Goal: Transaction & Acquisition: Purchase product/service

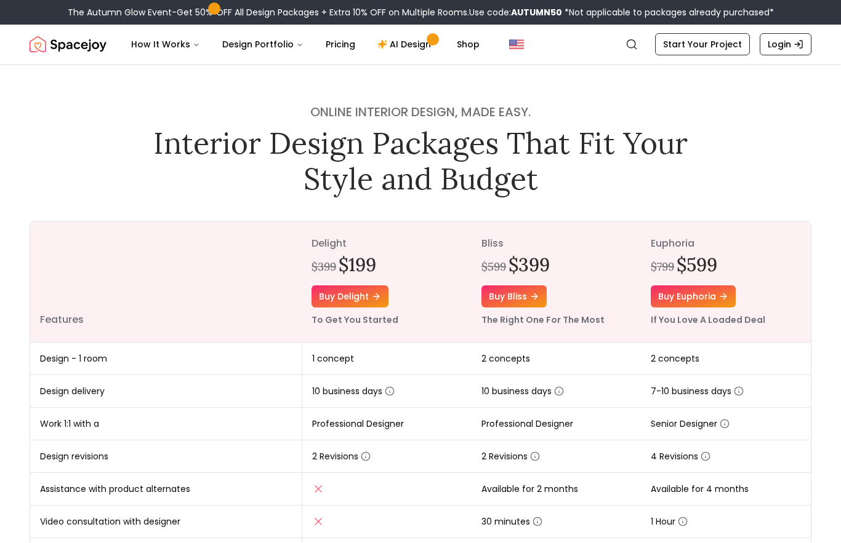
click at [175, 47] on button "How It Works" at bounding box center [165, 44] width 89 height 25
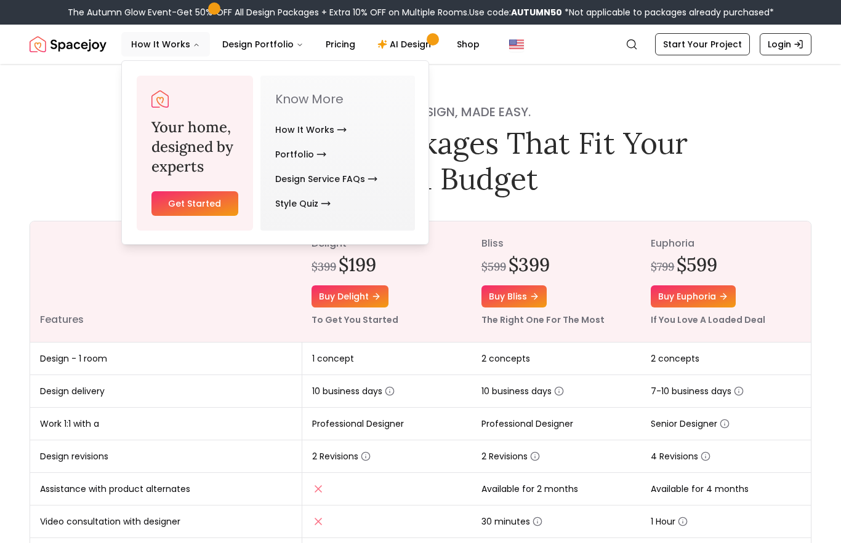
click at [299, 138] on link "How It Works" at bounding box center [310, 130] width 71 height 25
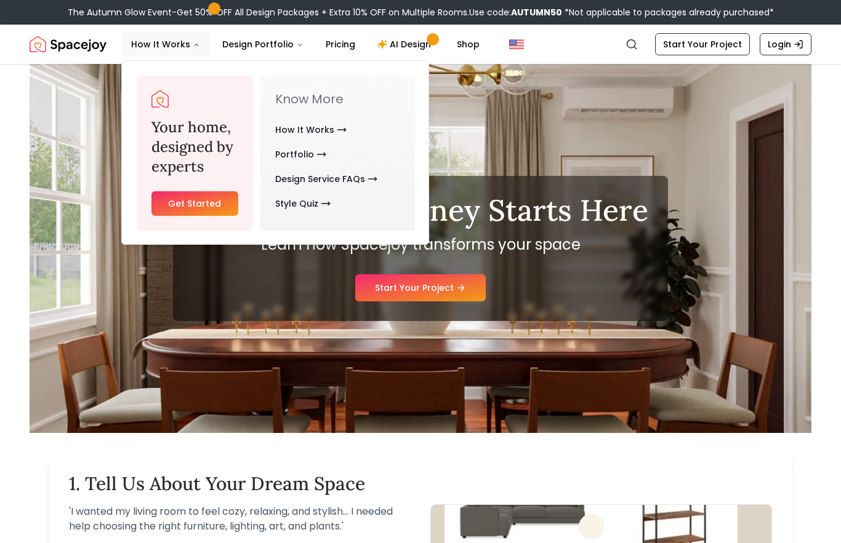
click at [600, 313] on div "Your Design Journey Starts Here Learn how Spacejoy transforms your space Start …" at bounding box center [420, 248] width 495 height 145
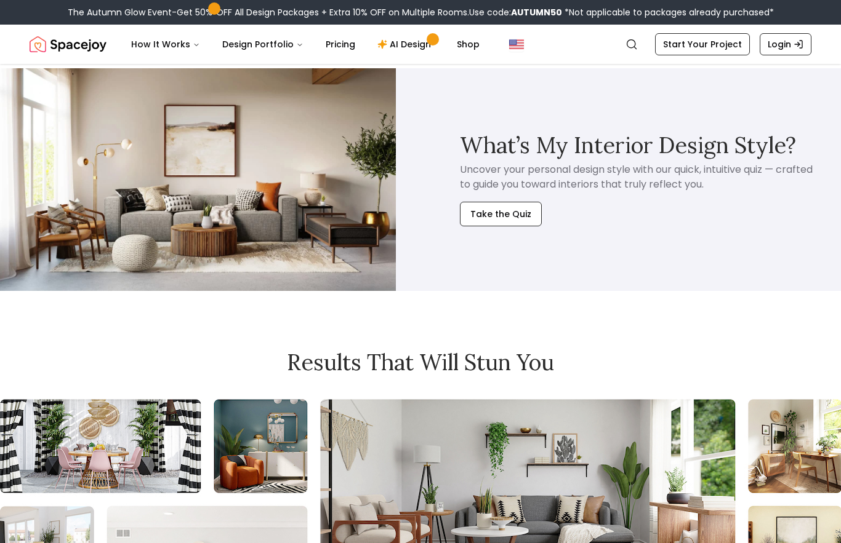
scroll to position [2737, 0]
click at [497, 215] on button "Take the Quiz" at bounding box center [501, 214] width 82 height 25
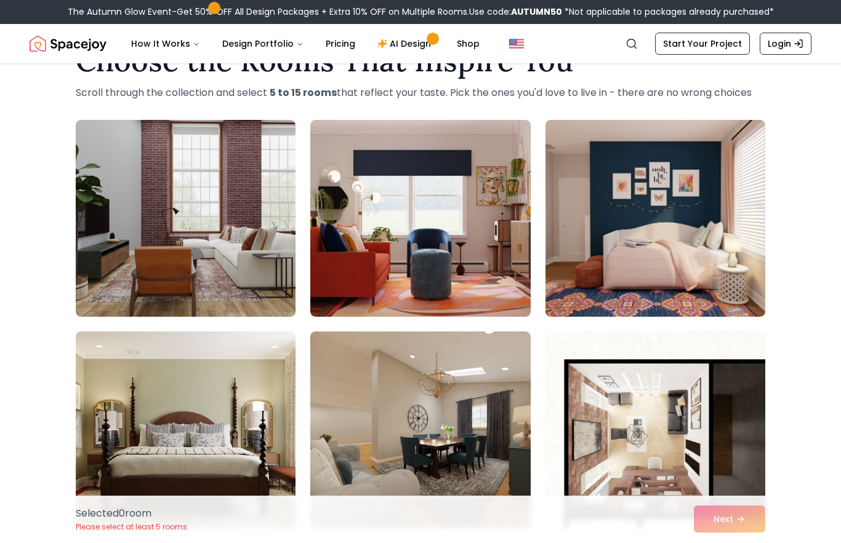
scroll to position [47, 0]
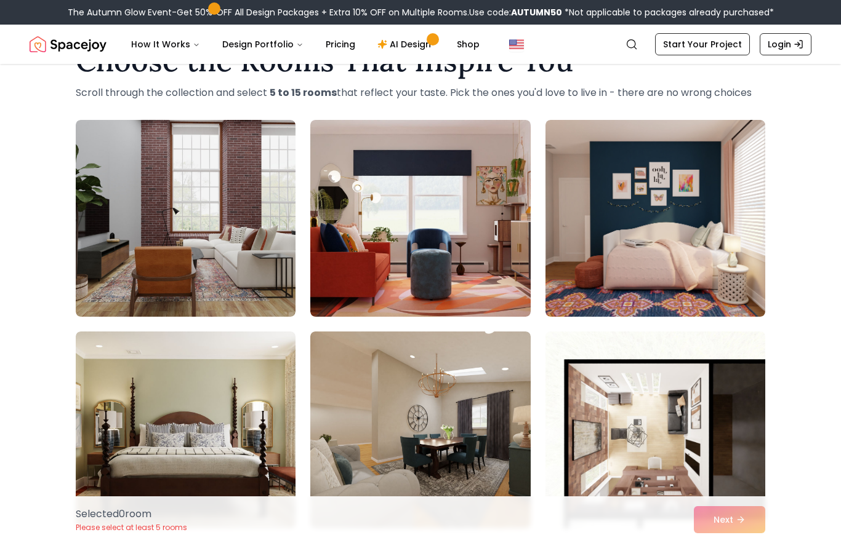
click at [127, 216] on img at bounding box center [186, 218] width 220 height 197
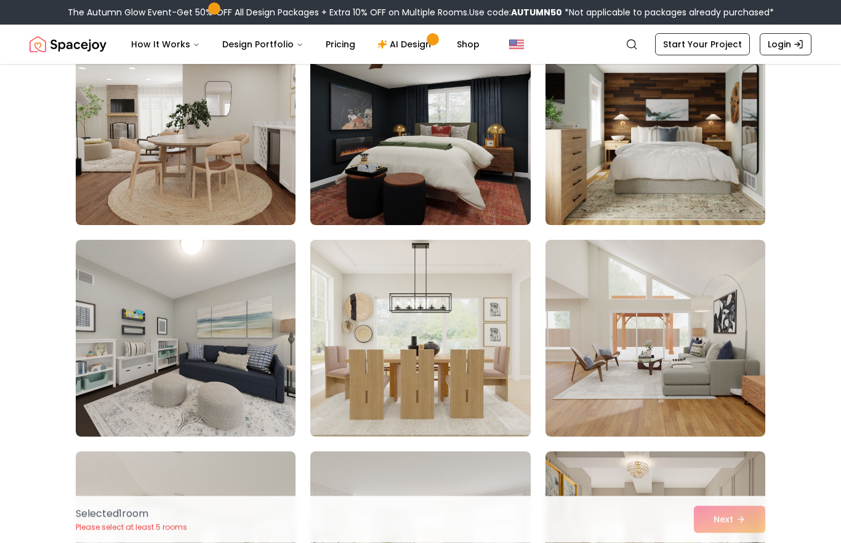
scroll to position [996, 0]
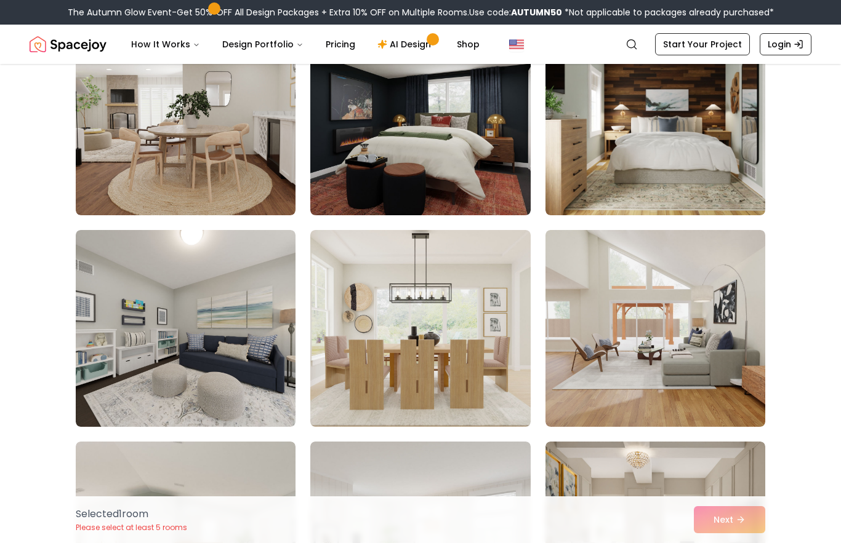
click at [716, 161] on img at bounding box center [655, 116] width 220 height 197
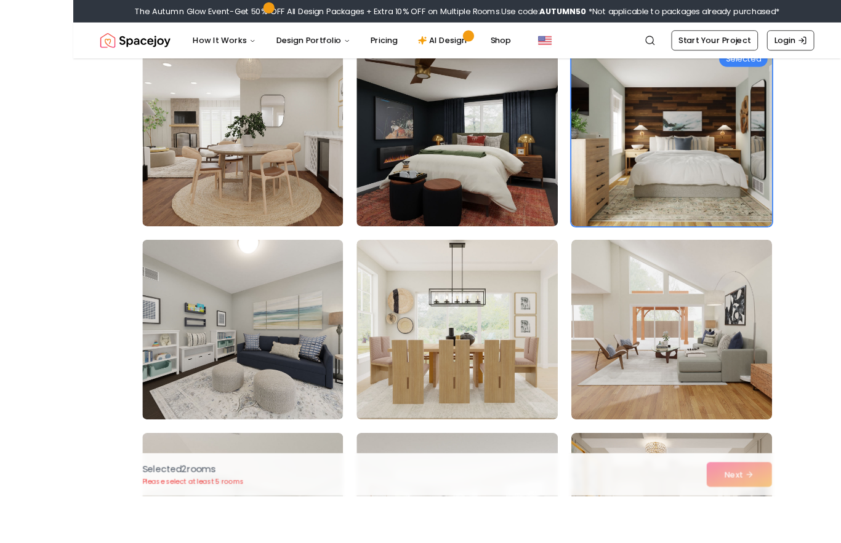
scroll to position [1021, 0]
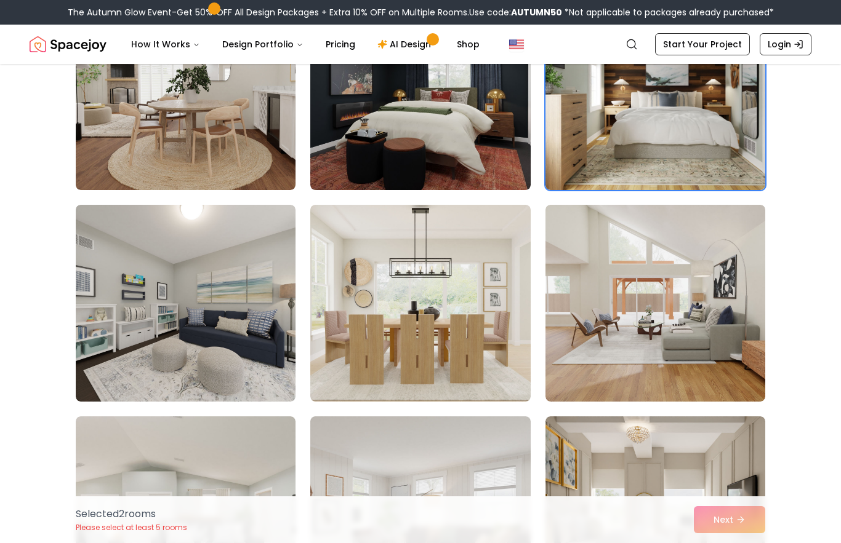
click at [487, 323] on img at bounding box center [420, 303] width 220 height 197
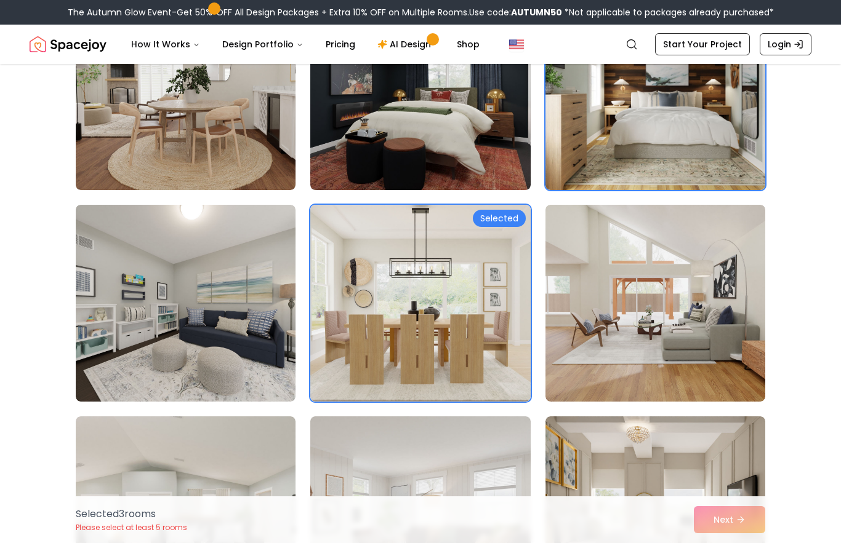
scroll to position [1033, 0]
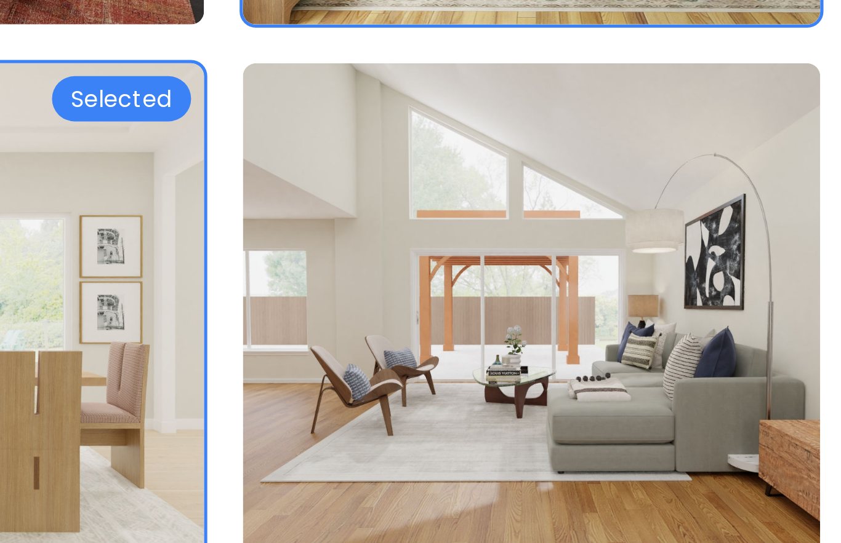
click at [545, 193] on img at bounding box center [655, 291] width 220 height 197
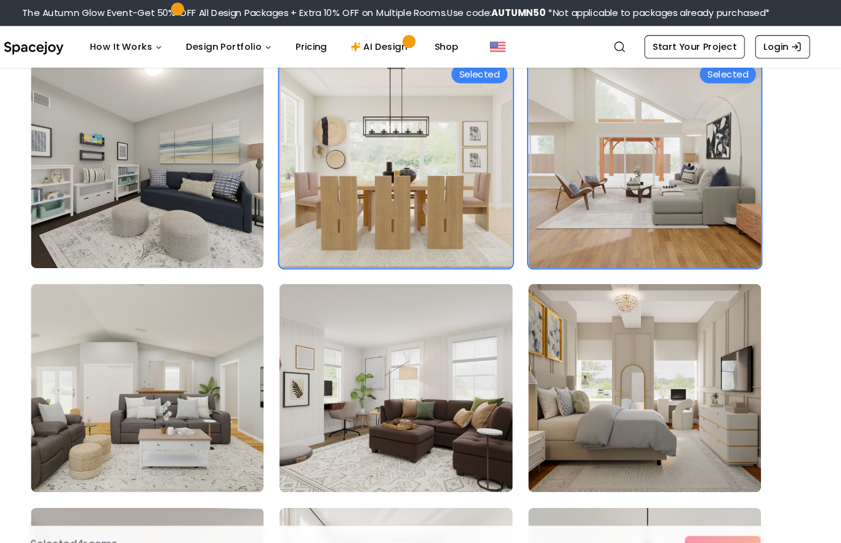
scroll to position [1177, 0]
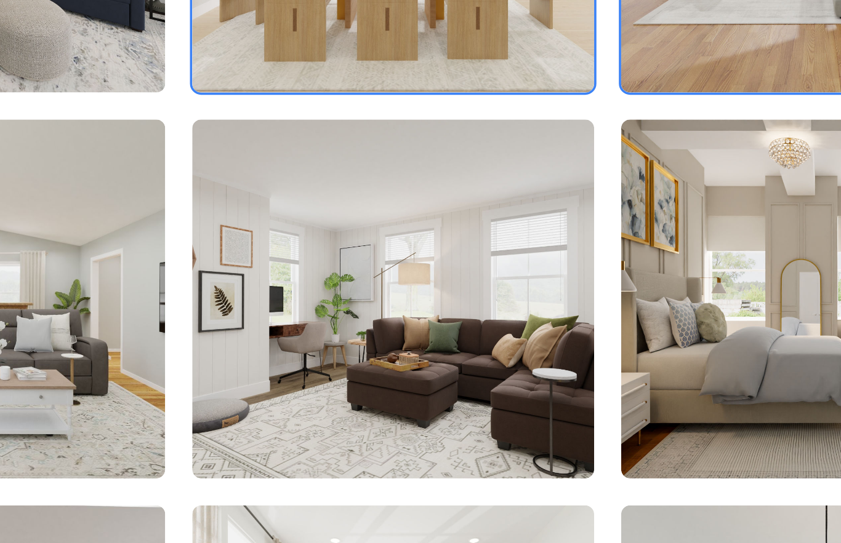
click at [310, 260] on img at bounding box center [420, 358] width 220 height 197
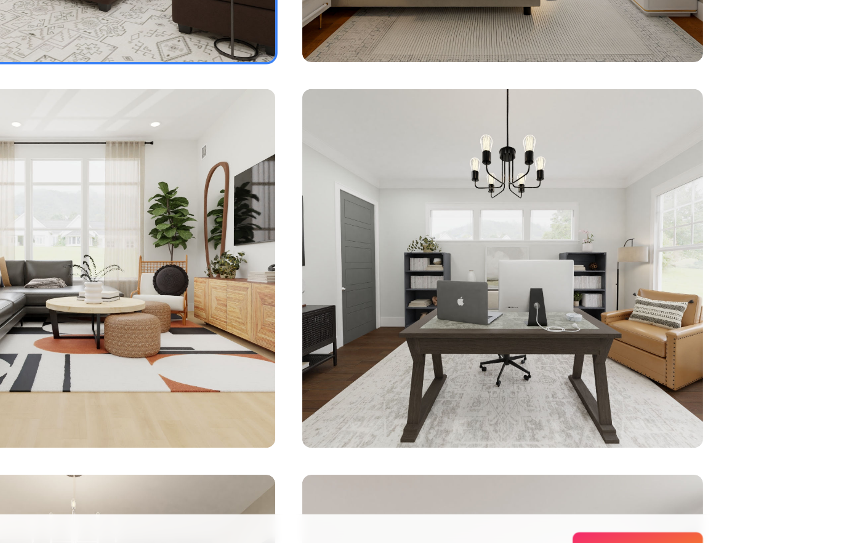
scroll to position [1387, 0]
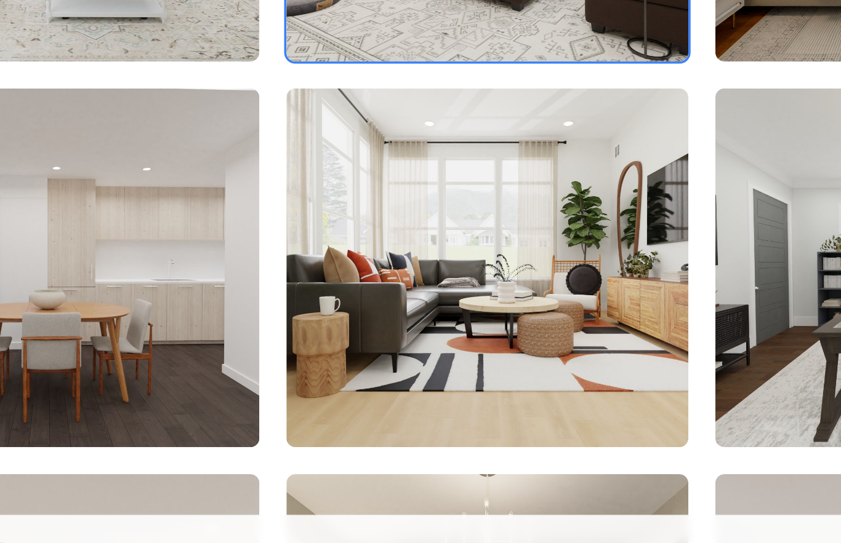
click at [339, 263] on img at bounding box center [420, 361] width 220 height 197
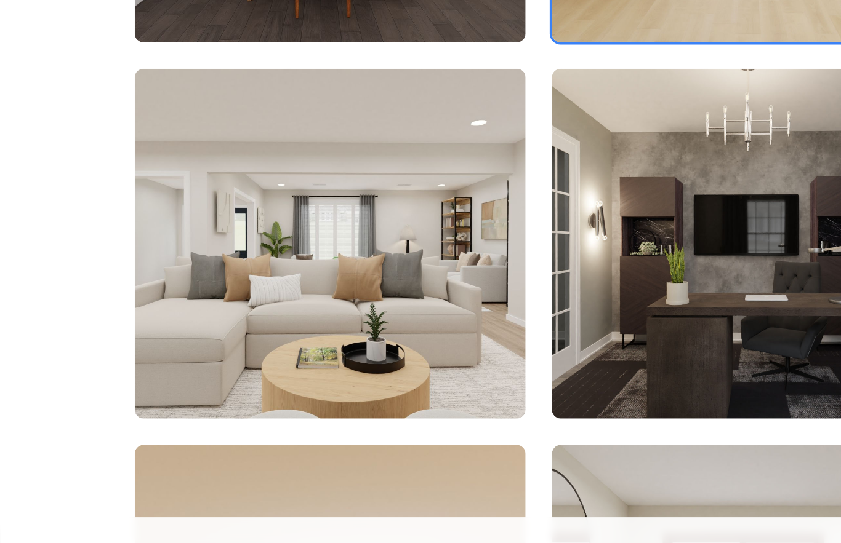
scroll to position [1629, 0]
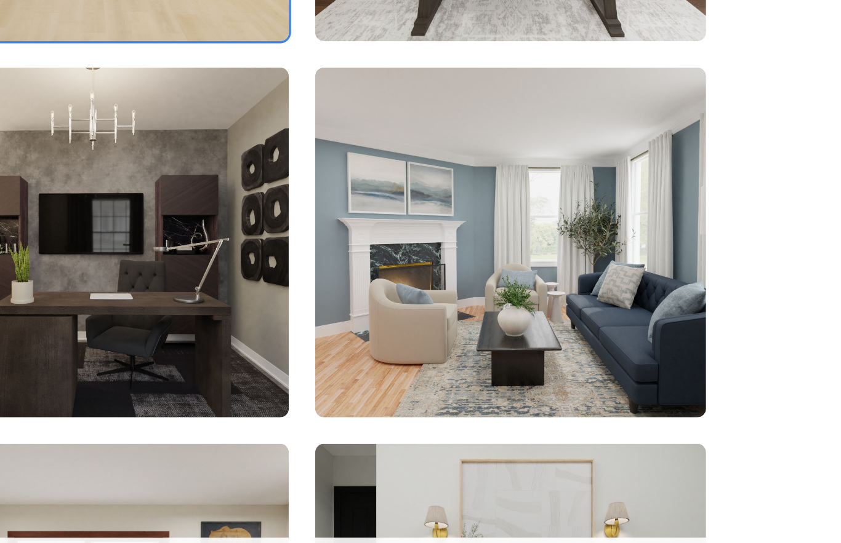
click at [545, 232] on img at bounding box center [655, 330] width 220 height 197
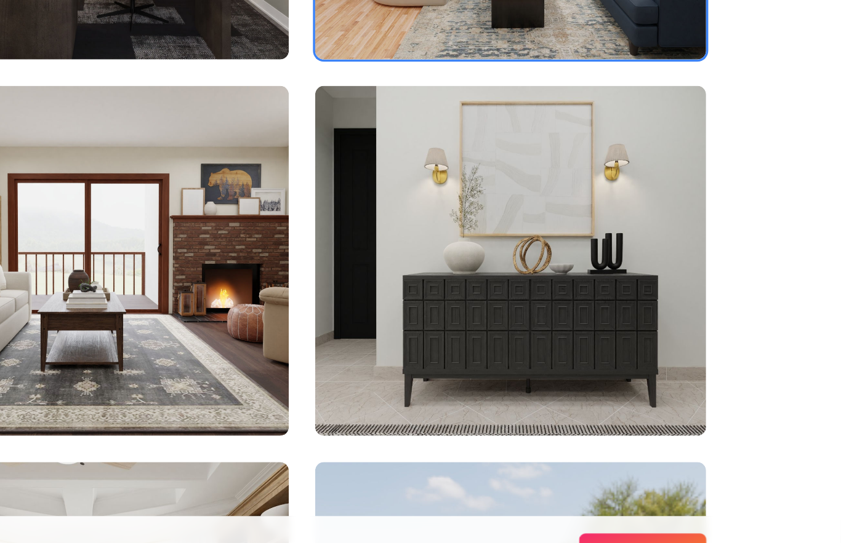
scroll to position [1819, 0]
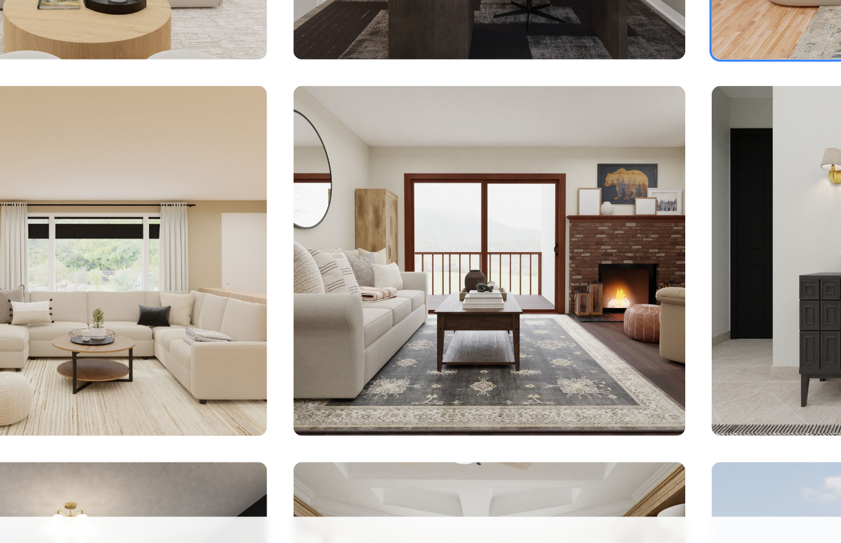
click at [347, 254] on img at bounding box center [420, 352] width 220 height 197
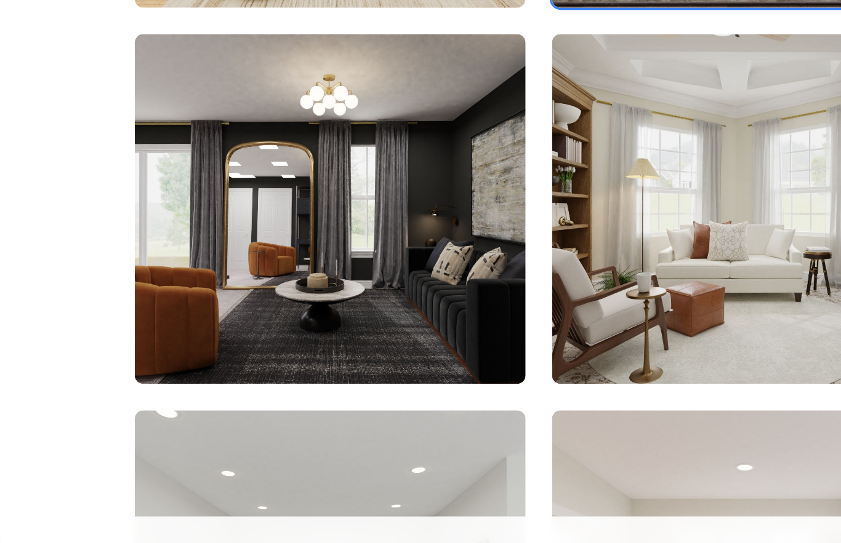
scroll to position [2059, 0]
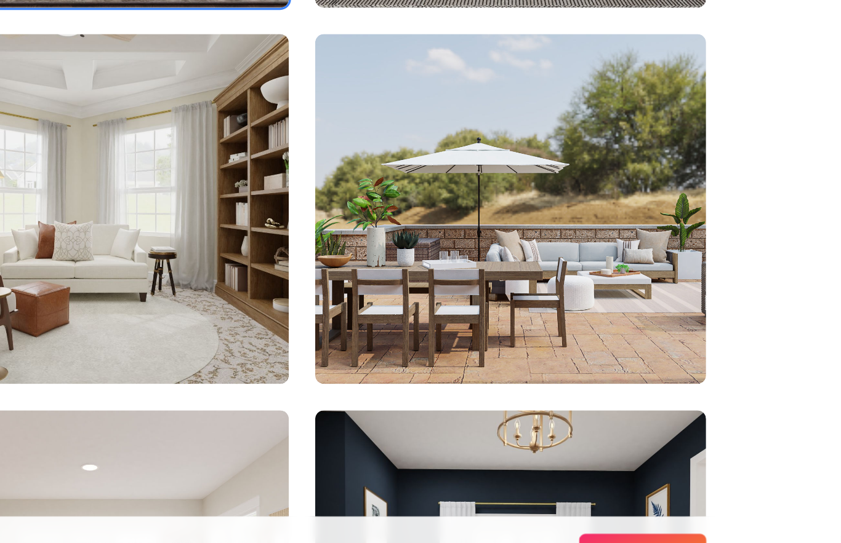
click at [545, 225] on img at bounding box center [655, 323] width 220 height 197
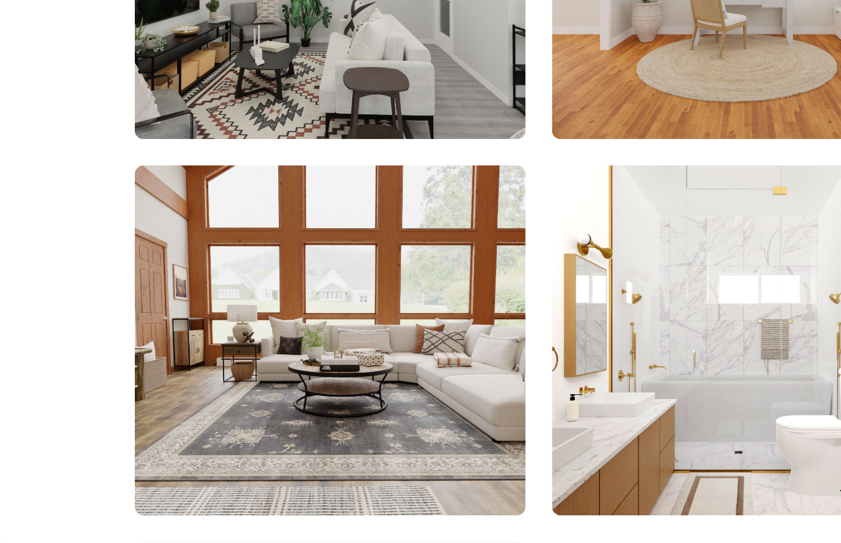
scroll to position [2421, 0]
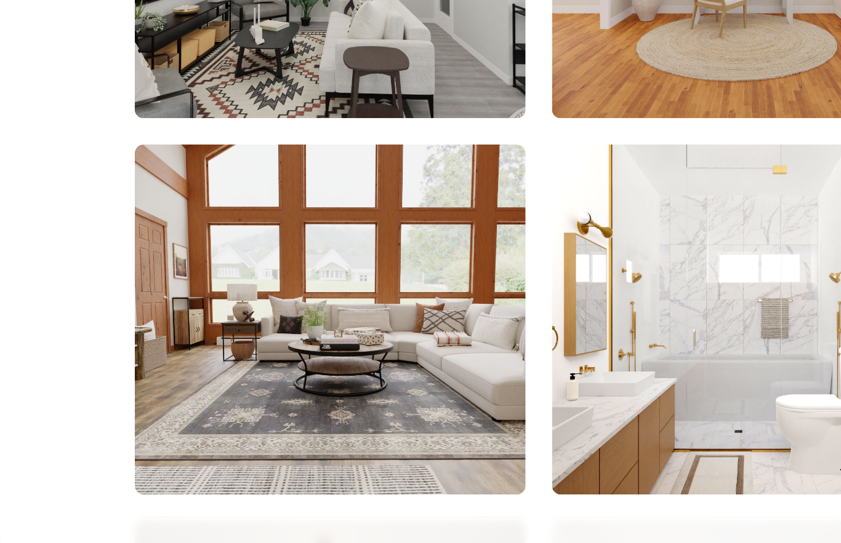
click at [267, 287] on img at bounding box center [186, 385] width 220 height 197
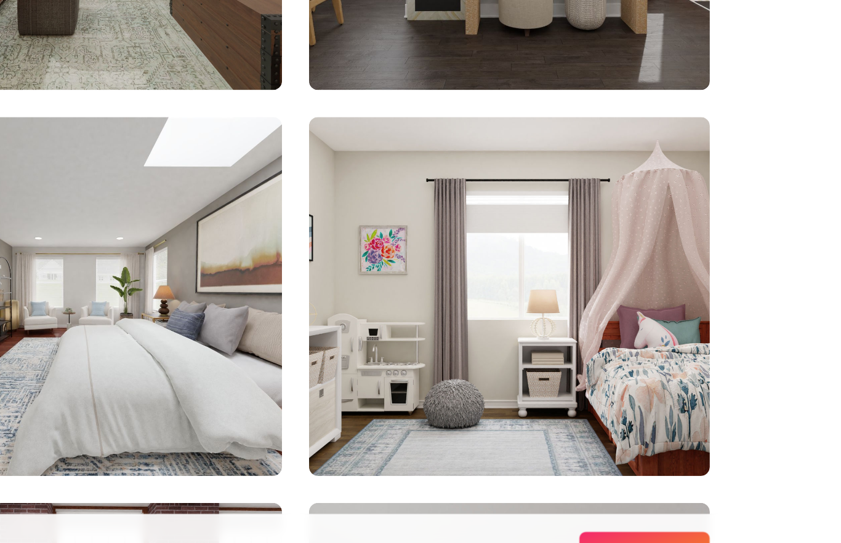
scroll to position [2853, 0]
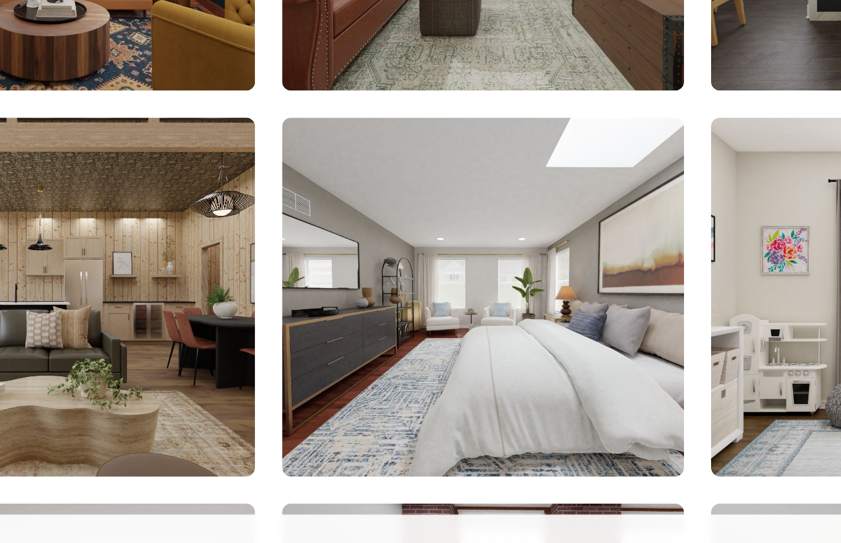
click at [338, 279] on img at bounding box center [420, 377] width 220 height 197
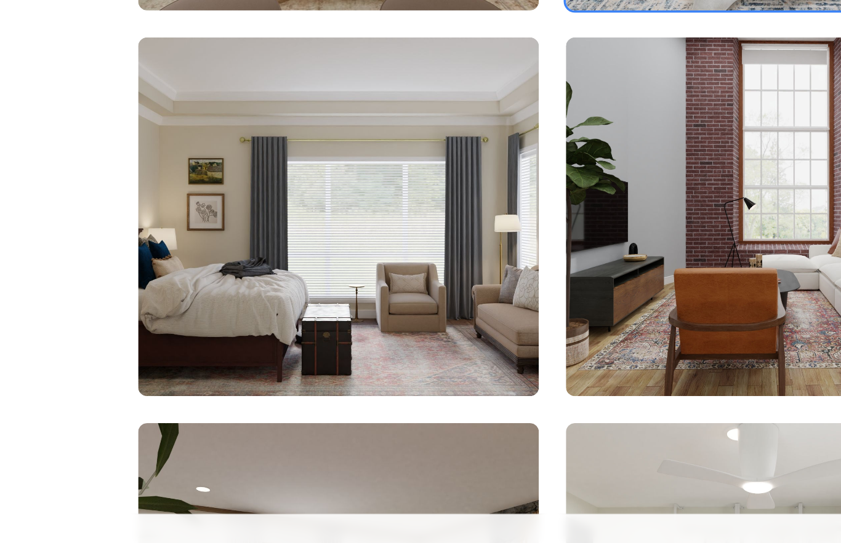
scroll to position [3109, 0]
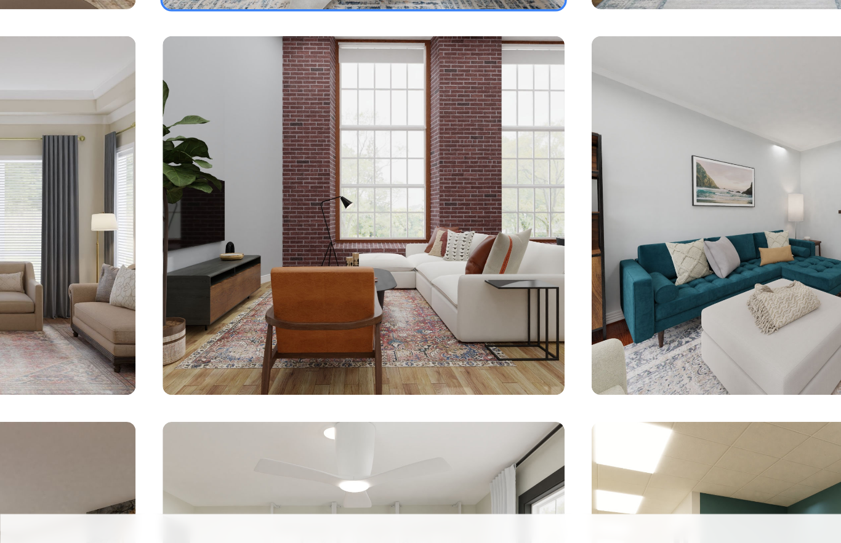
click at [310, 235] on img at bounding box center [420, 333] width 220 height 197
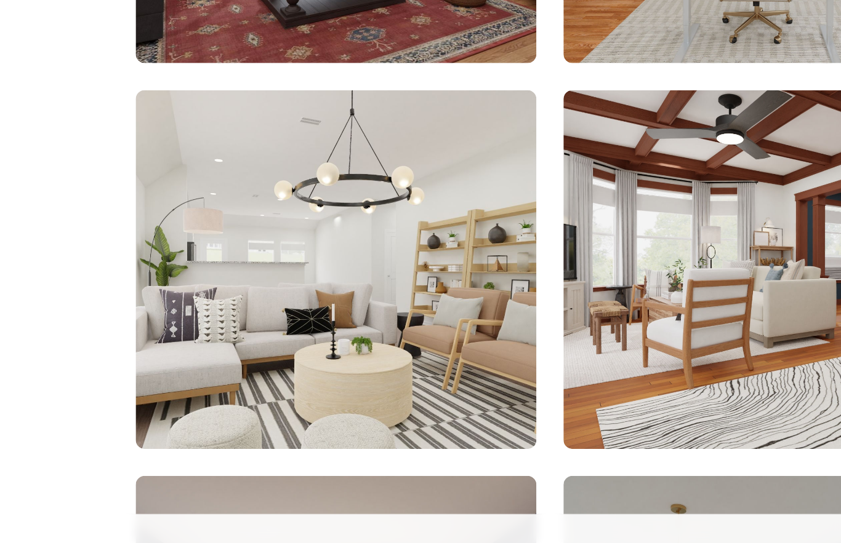
scroll to position [3503, 0]
click at [271, 264] on img at bounding box center [186, 362] width 220 height 197
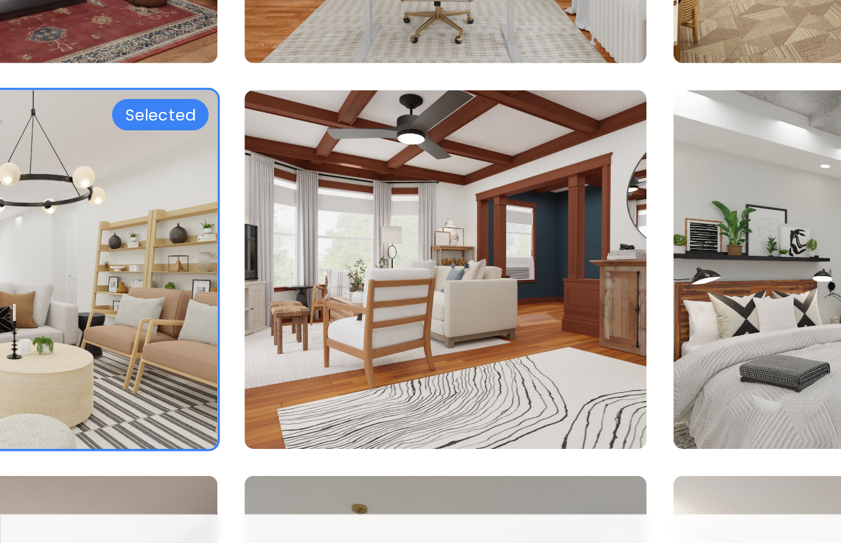
click at [326, 264] on img at bounding box center [420, 362] width 220 height 197
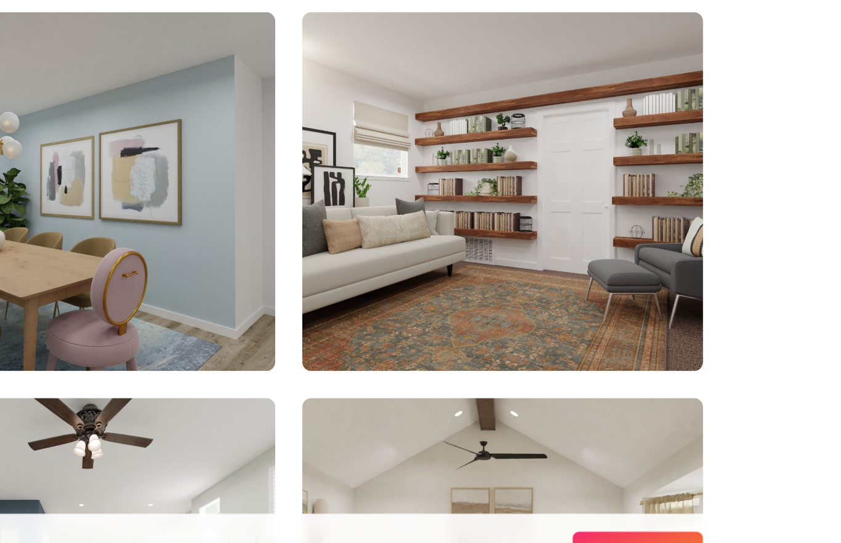
scroll to position [3758, 0]
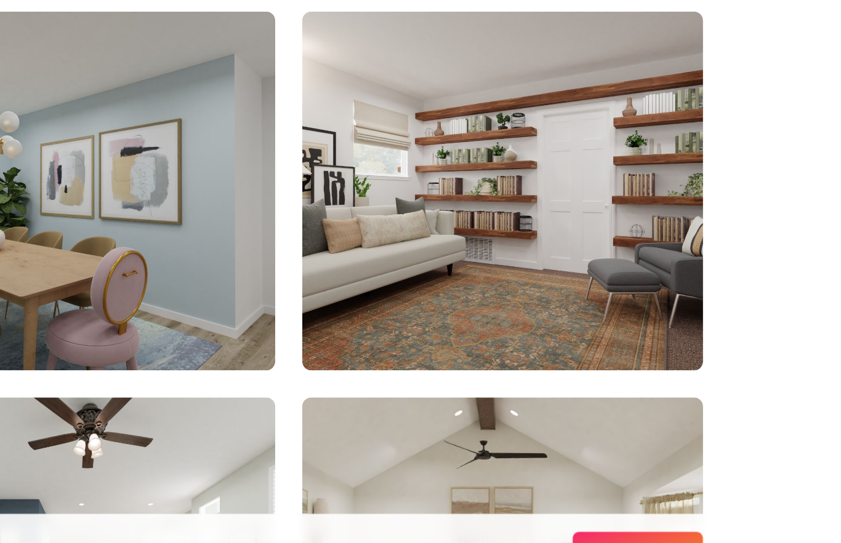
click at [545, 221] on img at bounding box center [655, 319] width 220 height 197
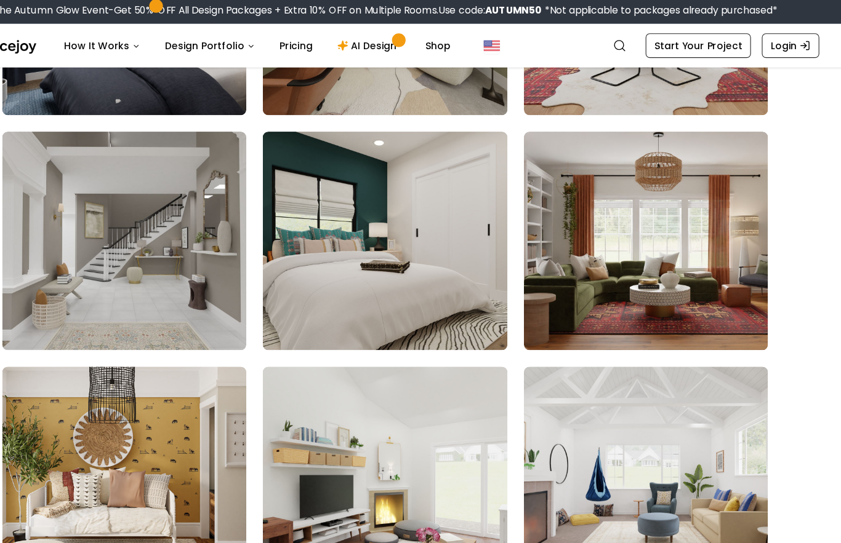
scroll to position [6185, 0]
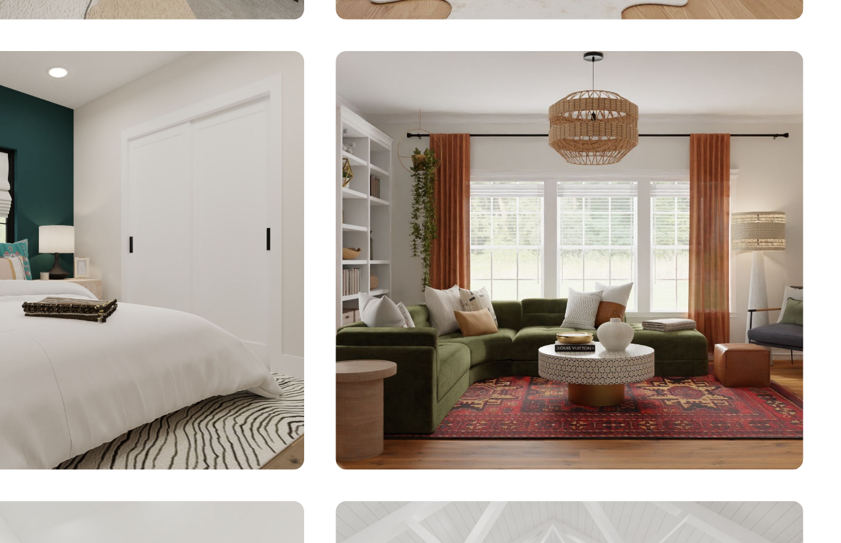
click at [545, 135] on img at bounding box center [655, 220] width 220 height 197
click at [545, 137] on img at bounding box center [655, 220] width 220 height 197
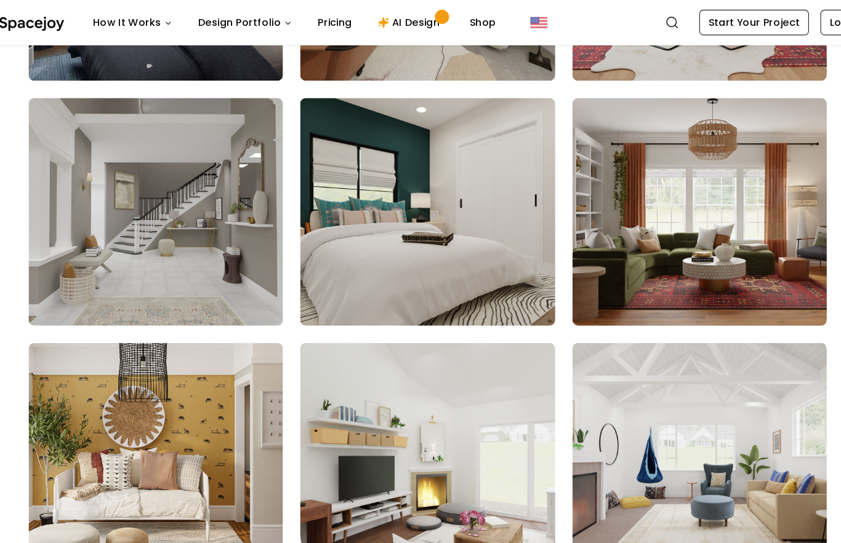
scroll to position [6199, 0]
click at [617, 214] on img at bounding box center [655, 207] width 220 height 197
click at [470, 236] on img at bounding box center [420, 207] width 220 height 197
click at [609, 225] on img at bounding box center [655, 207] width 220 height 197
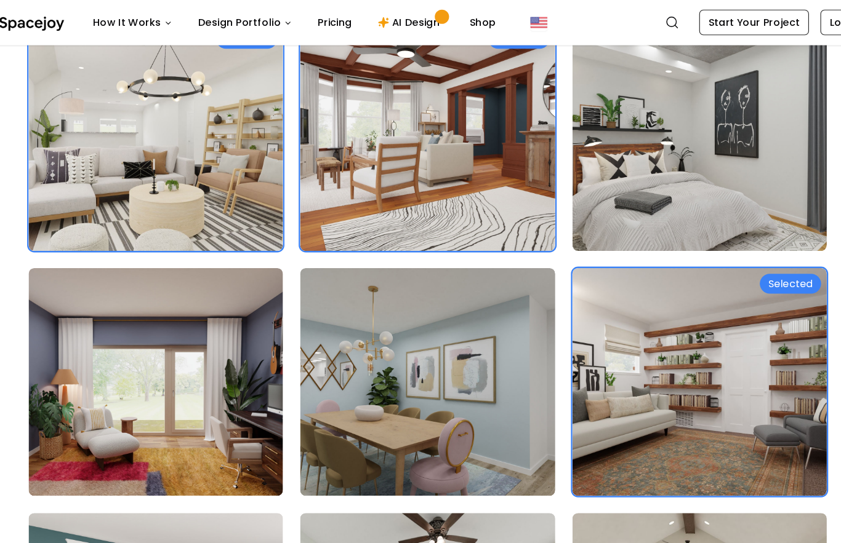
scroll to position [3723, 0]
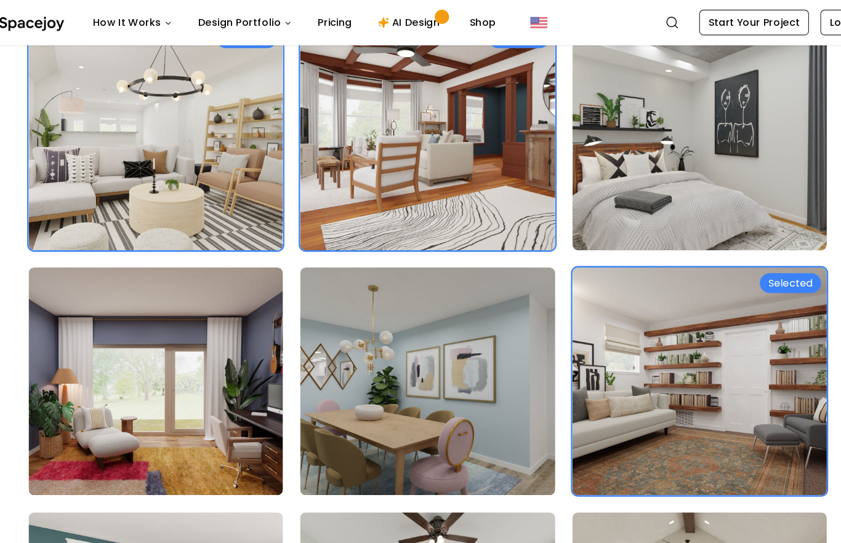
click at [427, 188] on img at bounding box center [420, 142] width 220 height 197
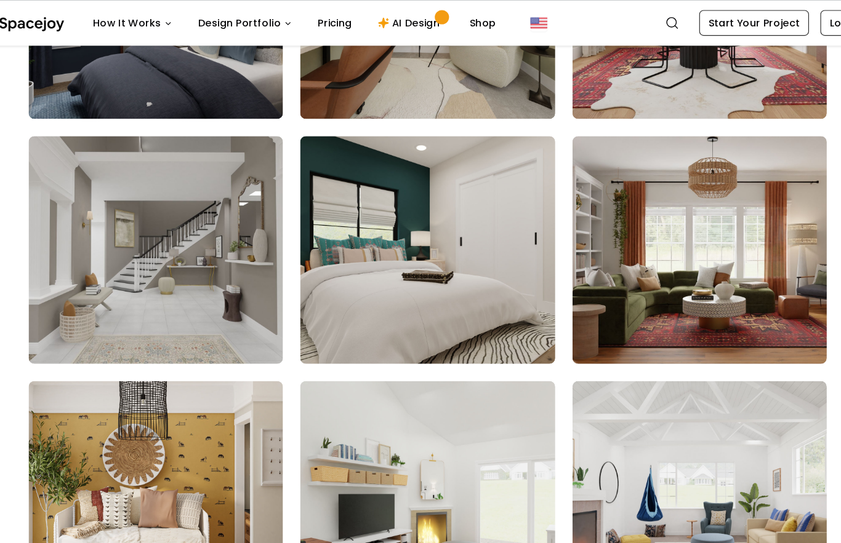
scroll to position [6166, 0]
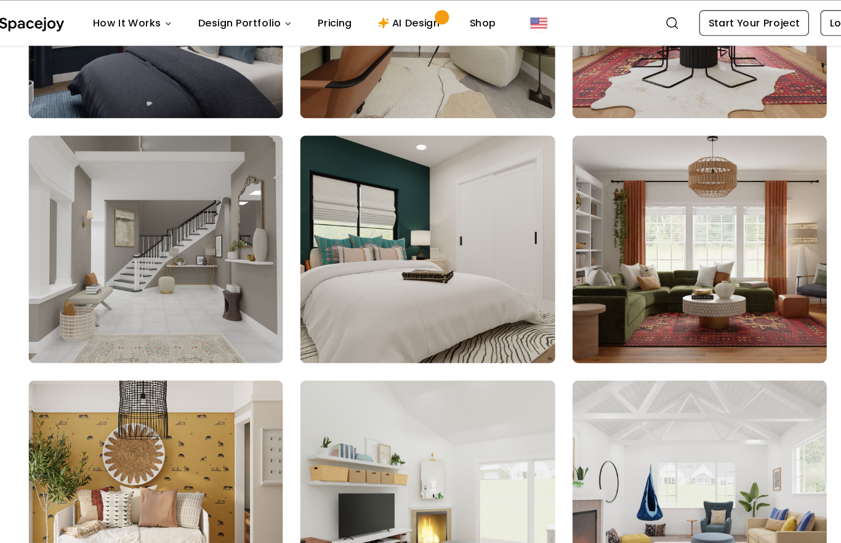
click at [657, 249] on img at bounding box center [655, 240] width 220 height 197
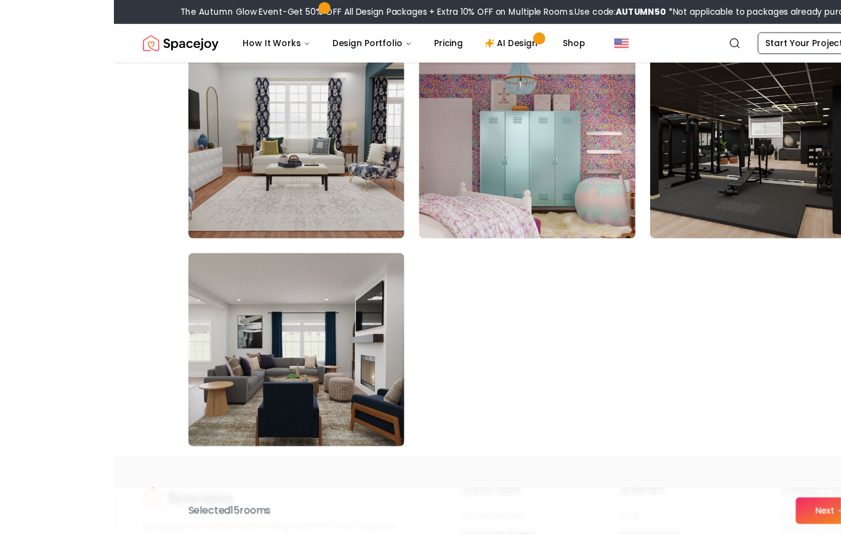
scroll to position [6903, 0]
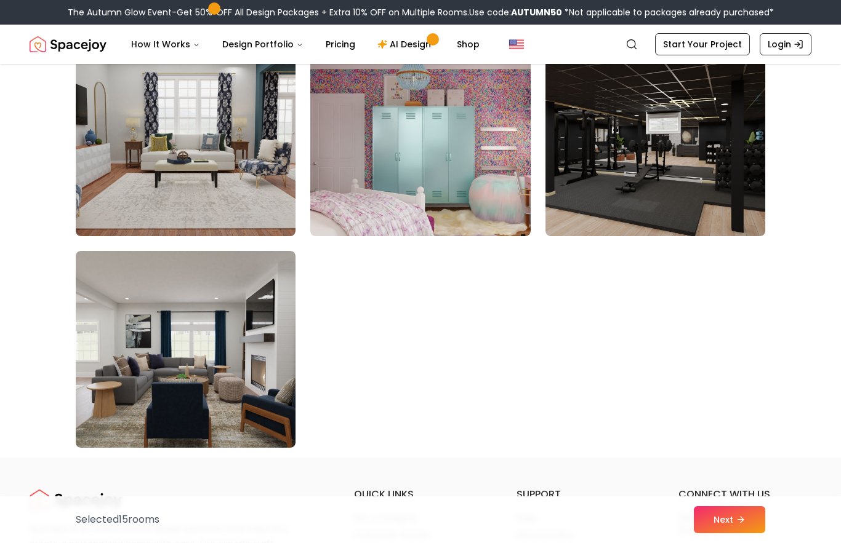
click at [750, 534] on button "Next" at bounding box center [729, 520] width 71 height 27
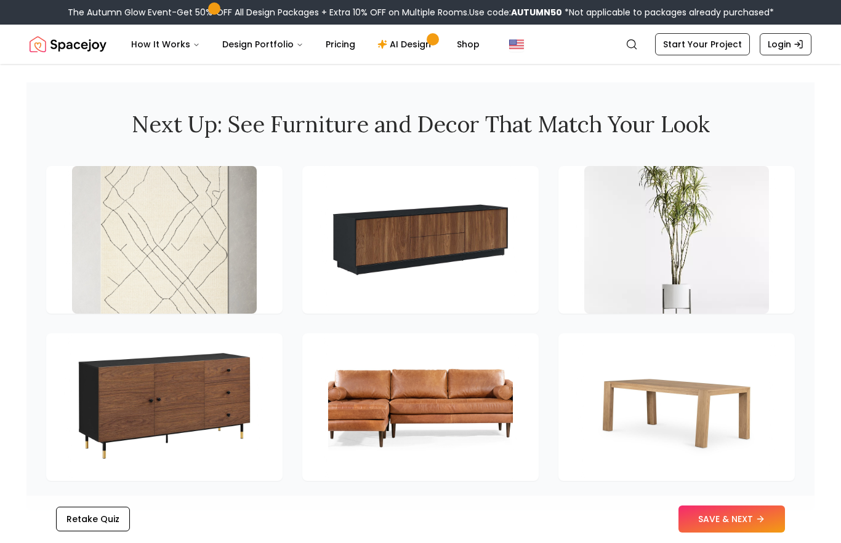
scroll to position [1651, 0]
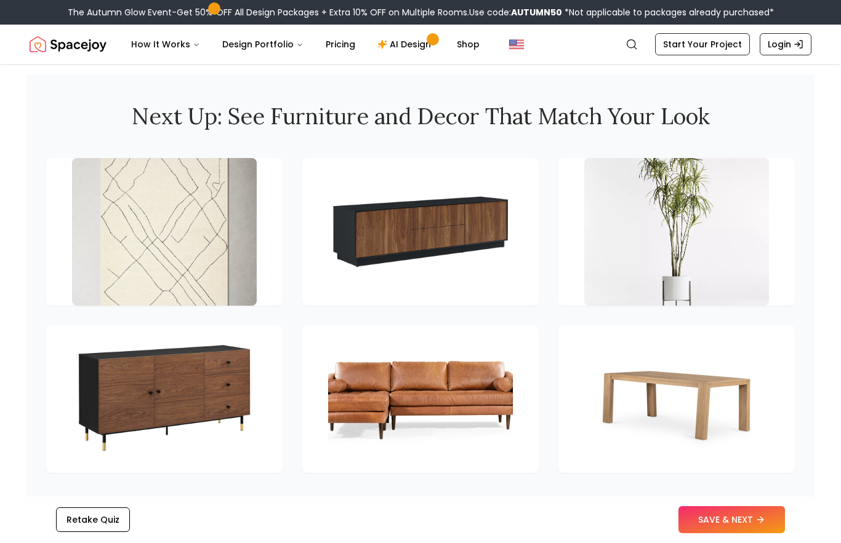
click at [457, 395] on img at bounding box center [420, 400] width 185 height 148
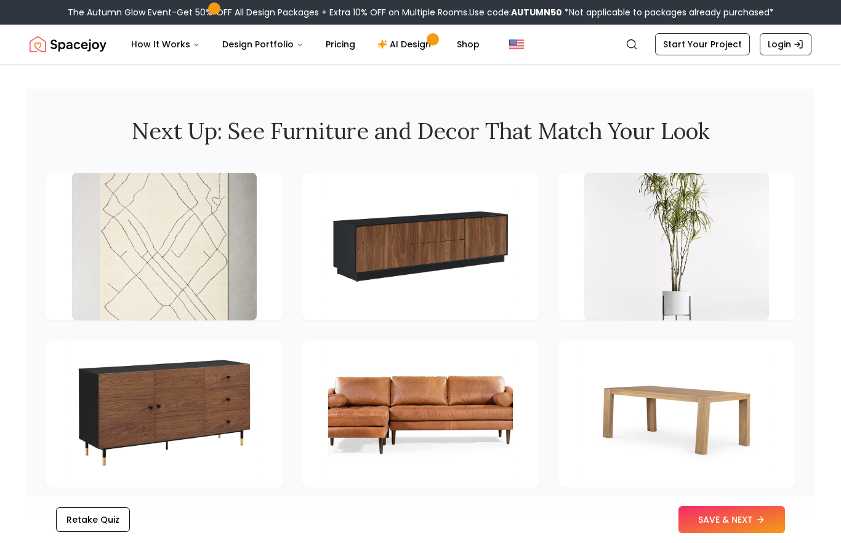
scroll to position [1638, 0]
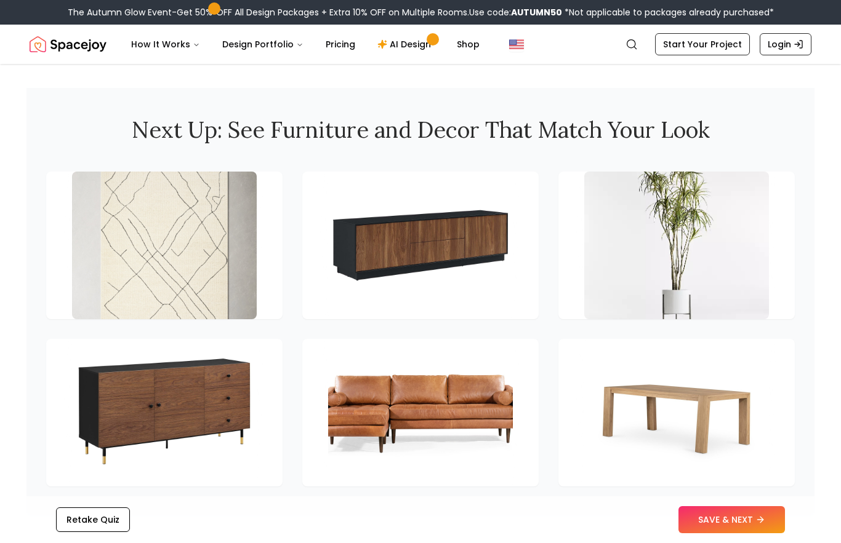
click at [486, 415] on img at bounding box center [420, 413] width 185 height 148
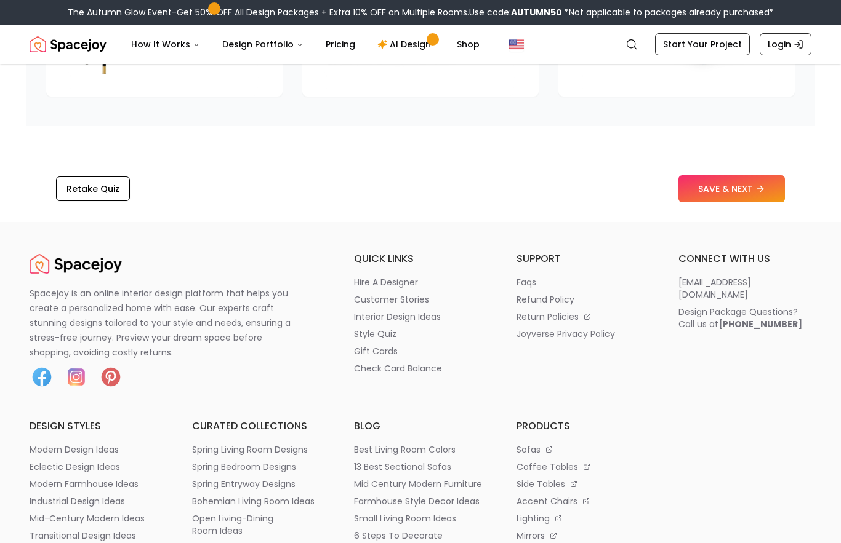
scroll to position [2028, 0]
click at [787, 180] on div "Retake Quiz SAVE & NEXT" at bounding box center [420, 189] width 788 height 47
click at [740, 202] on button "SAVE & NEXT" at bounding box center [731, 188] width 106 height 27
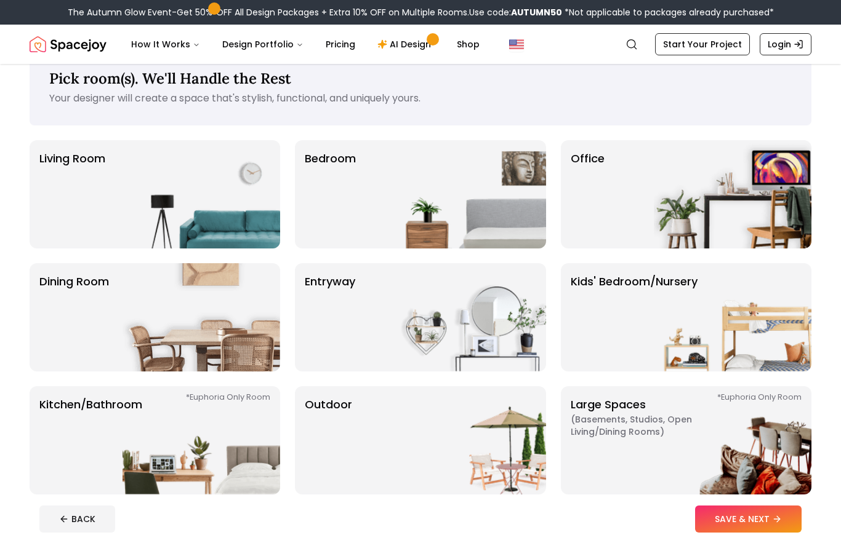
scroll to position [30, 0]
click at [233, 219] on img at bounding box center [201, 194] width 158 height 108
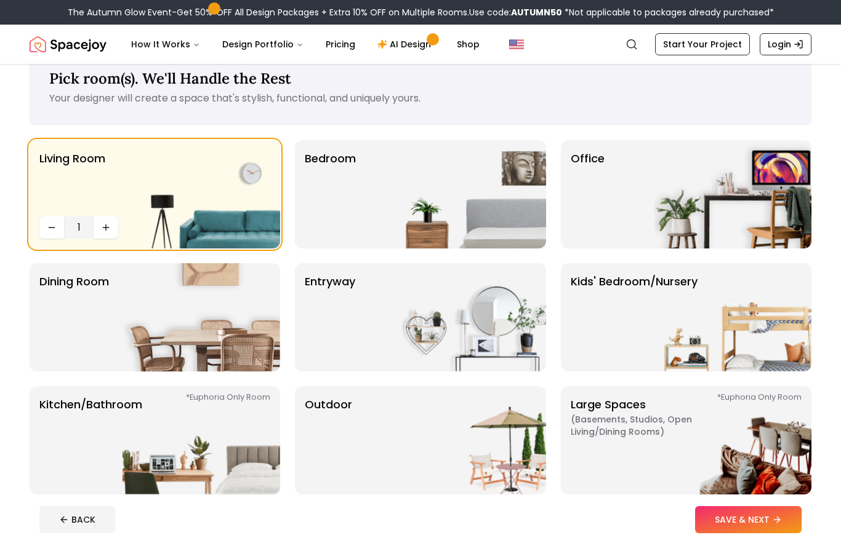
click at [769, 532] on button "SAVE & NEXT" at bounding box center [748, 520] width 106 height 27
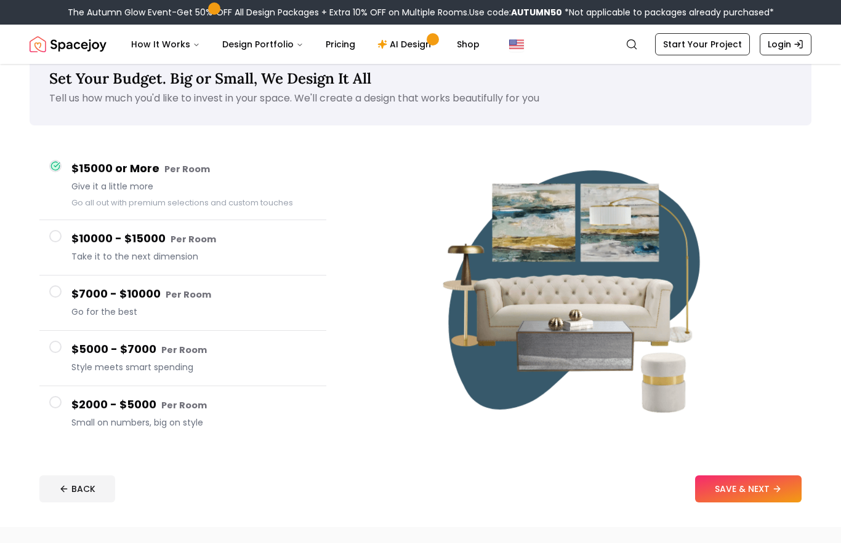
click at [128, 417] on span "Small on numbers, big on style" at bounding box center [193, 423] width 245 height 12
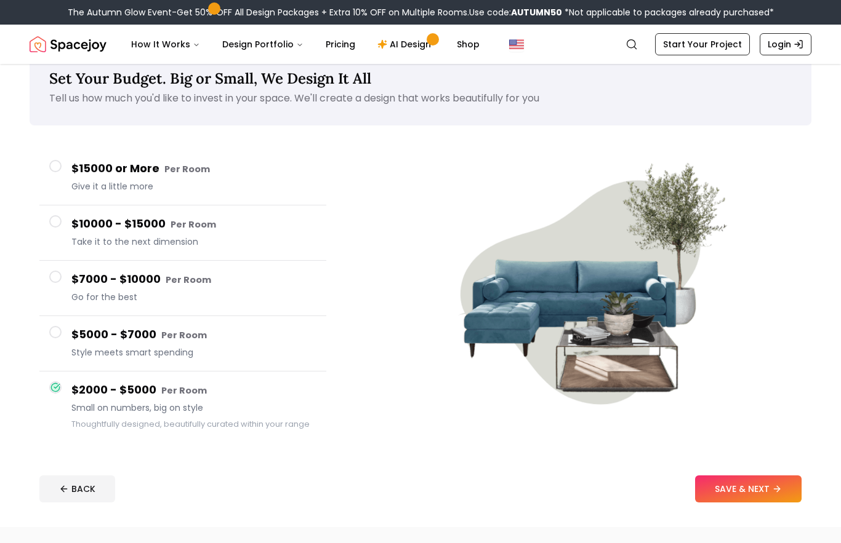
click at [731, 495] on button "SAVE & NEXT" at bounding box center [748, 489] width 106 height 27
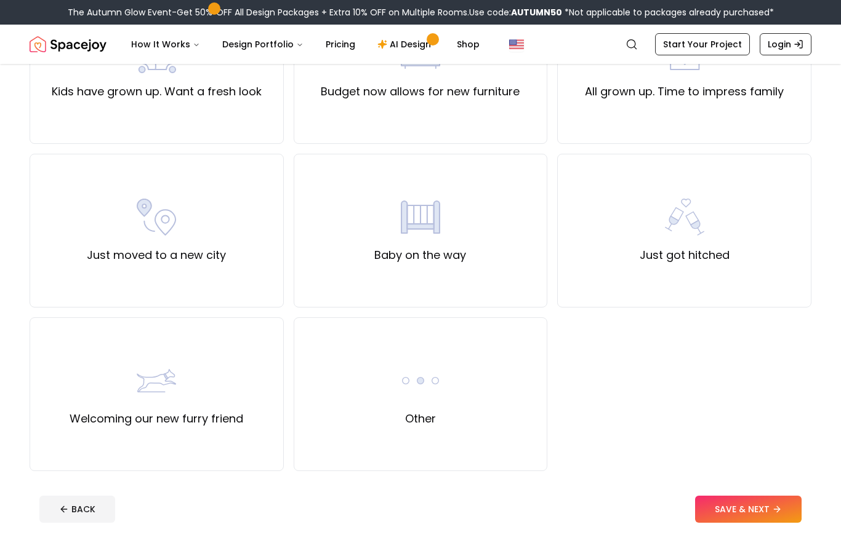
scroll to position [343, 0]
click at [452, 411] on div "Other" at bounding box center [421, 395] width 254 height 154
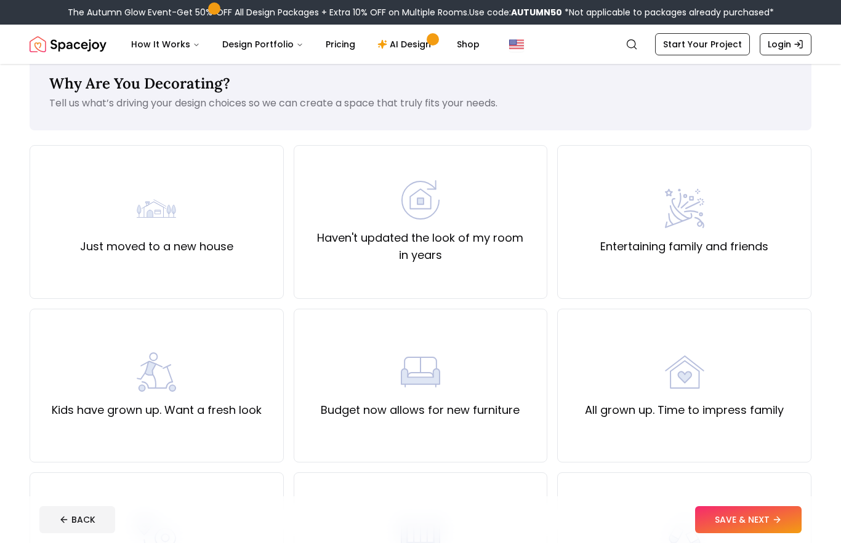
scroll to position [24, 0]
click at [729, 513] on button "SAVE & NEXT" at bounding box center [748, 520] width 106 height 27
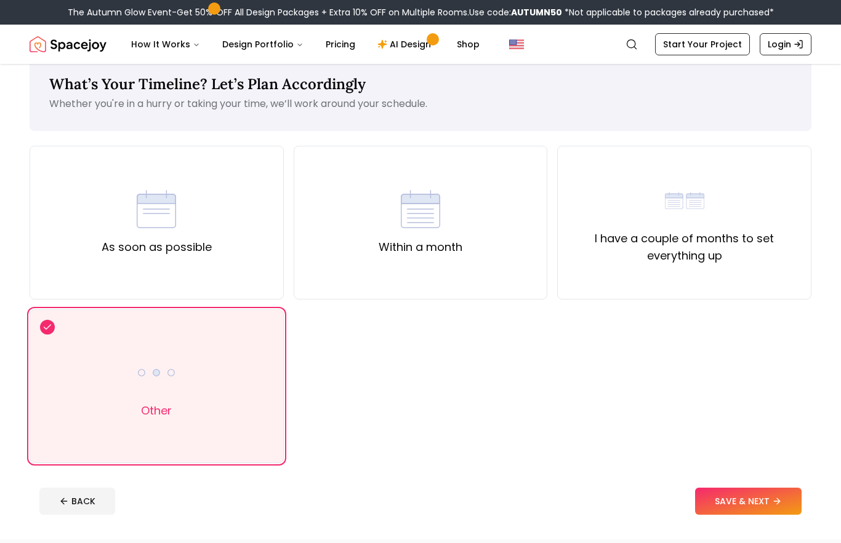
click at [467, 238] on div "Within a month" at bounding box center [421, 223] width 254 height 154
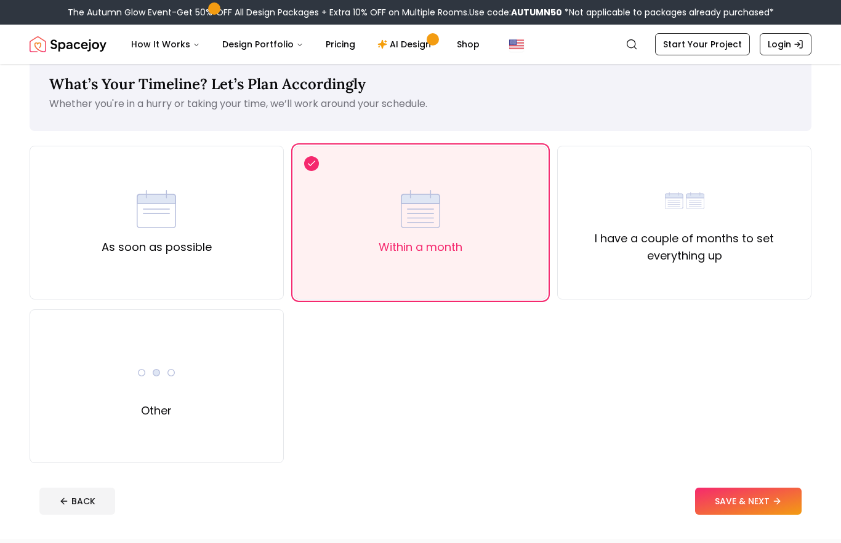
click at [744, 495] on button "SAVE & NEXT" at bounding box center [748, 501] width 106 height 27
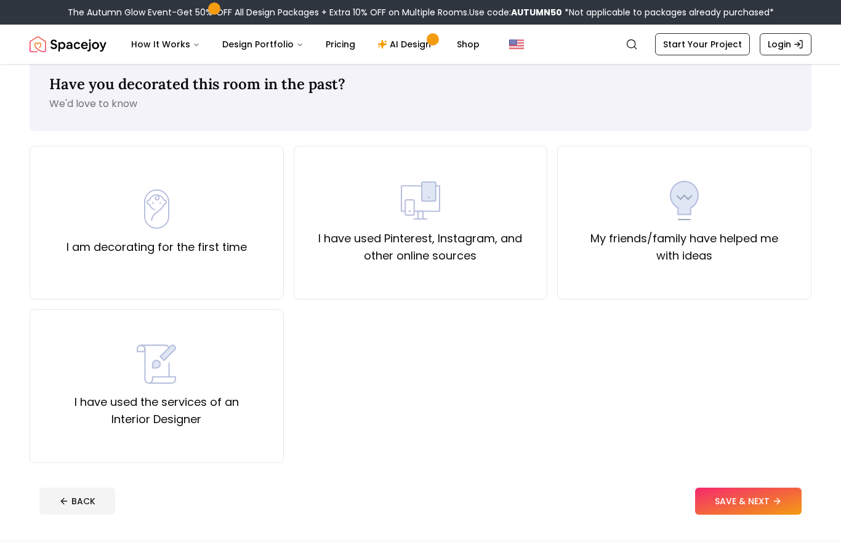
click at [715, 249] on label "My friends/family have helped me with ideas" at bounding box center [683, 247] width 233 height 34
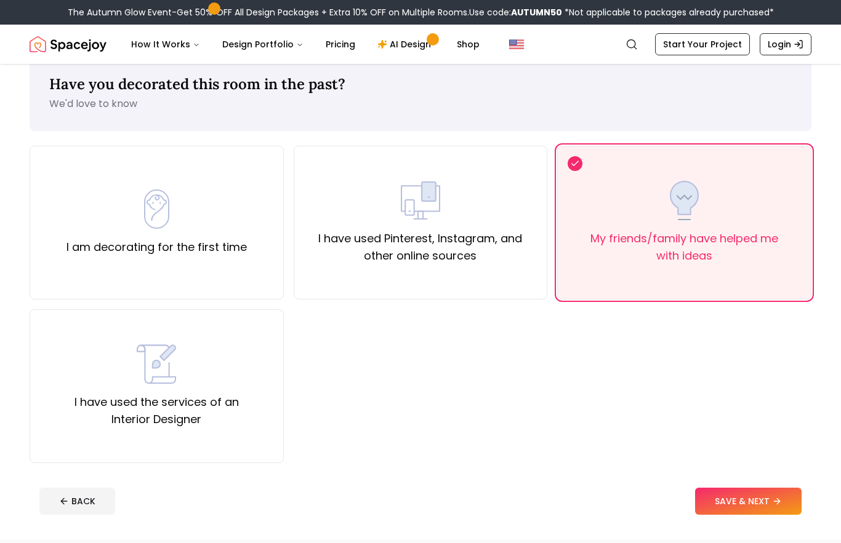
click at [734, 492] on button "SAVE & NEXT" at bounding box center [748, 501] width 106 height 27
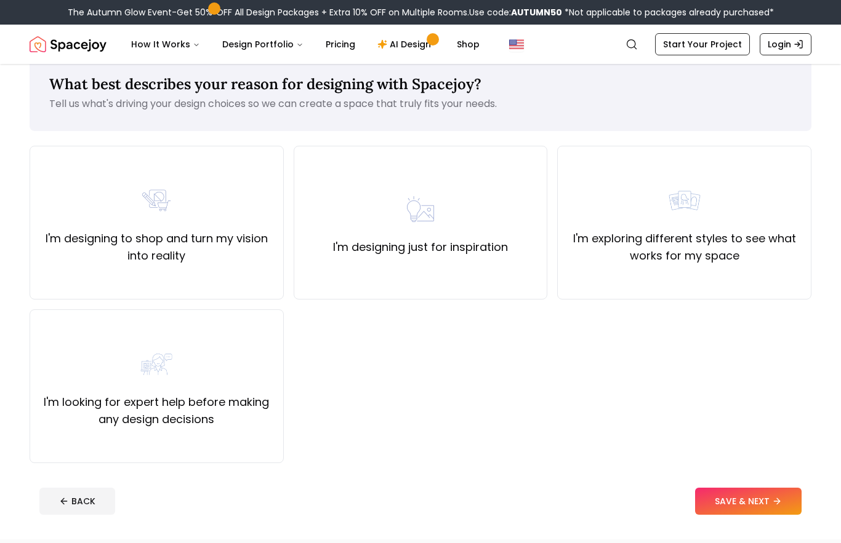
click at [231, 403] on label "I'm looking for expert help before making any design decisions" at bounding box center [156, 411] width 233 height 34
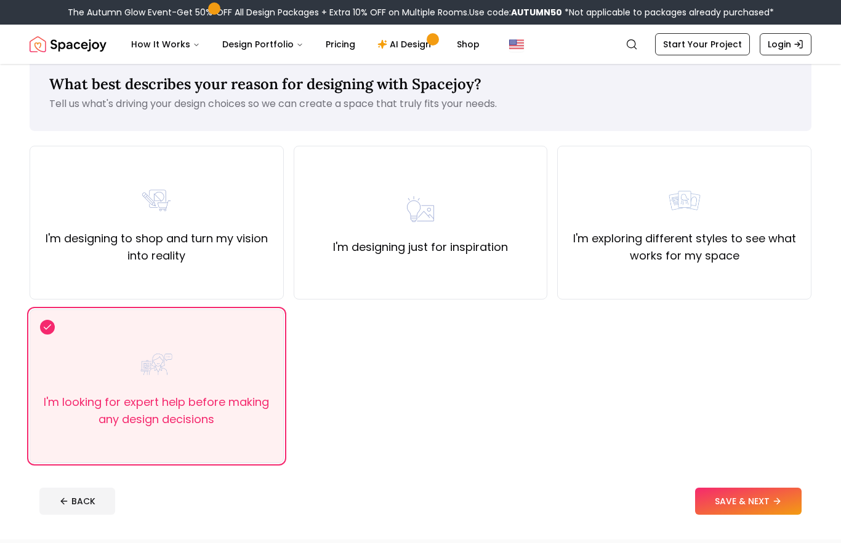
click at [746, 494] on button "SAVE & NEXT" at bounding box center [748, 501] width 106 height 27
